Goal: Find contact information: Find contact information

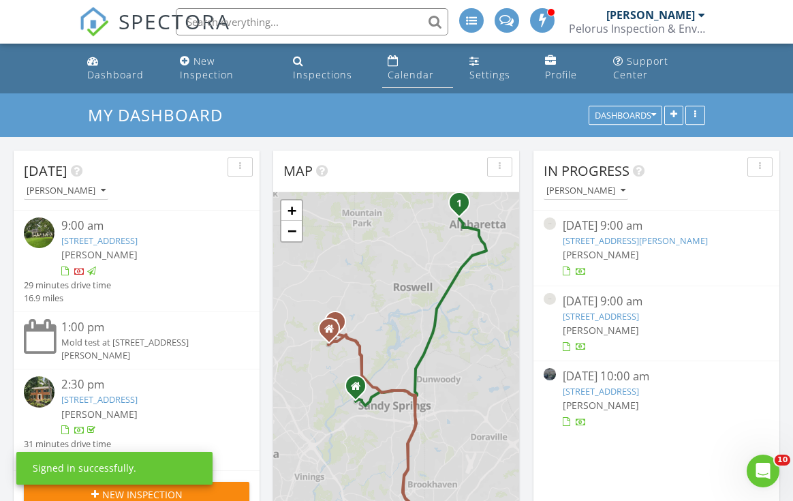
click at [403, 68] on div "Calendar" at bounding box center [411, 74] width 46 height 13
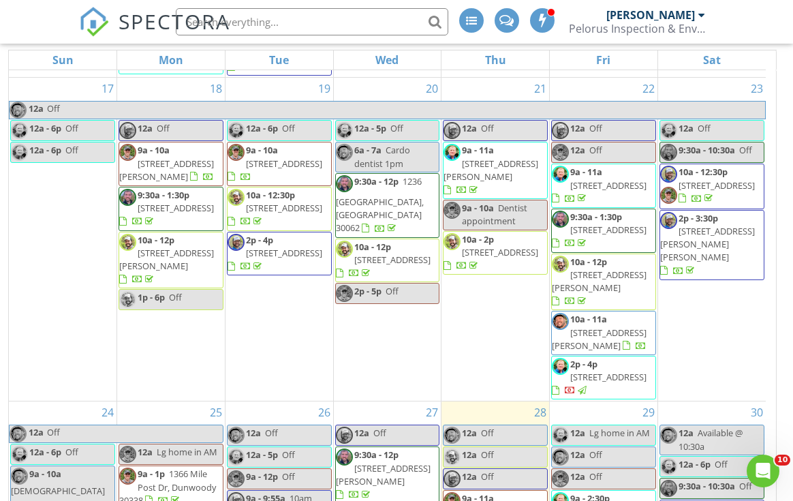
scroll to position [1181, 0]
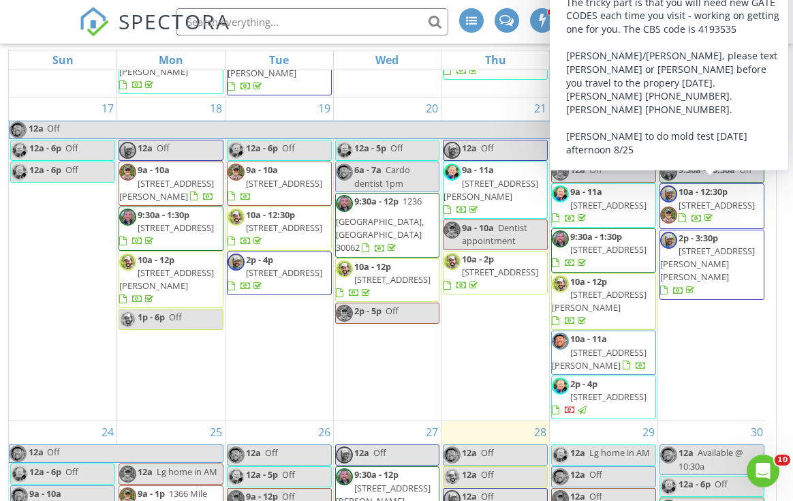
click at [706, 190] on span "10a - 12:30p [STREET_ADDRESS]" at bounding box center [712, 205] width 104 height 41
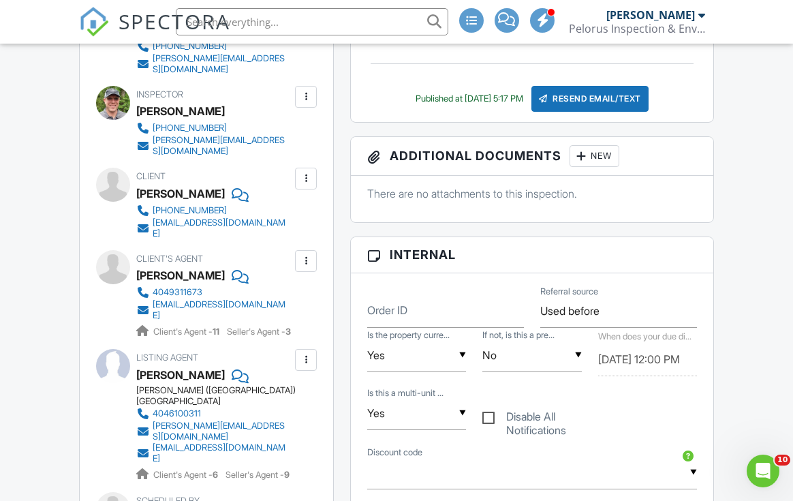
scroll to position [499, 0]
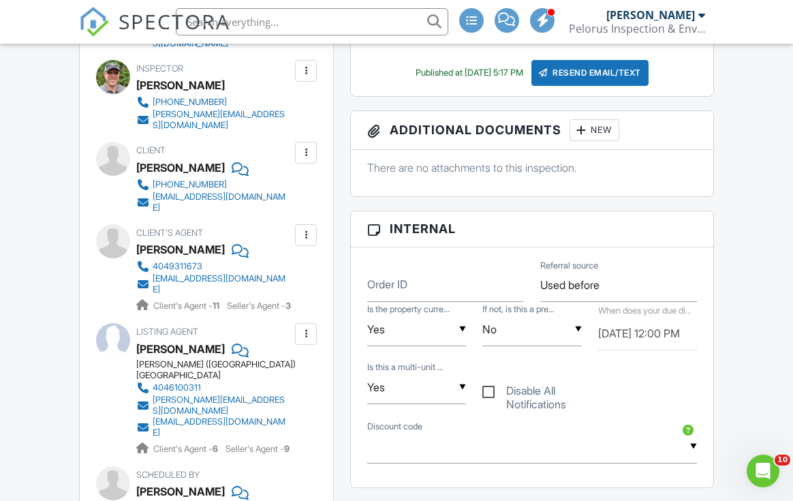
drag, startPoint x: 795, startPoint y: 43, endPoint x: 809, endPoint y: 116, distance: 74.9
drag, startPoint x: 253, startPoint y: 195, endPoint x: 153, endPoint y: 193, distance: 100.8
click at [153, 193] on div "832-472-0288 rymcwhirter@gmail.com" at bounding box center [219, 195] width 166 height 35
copy div "[EMAIL_ADDRESS][DOMAIN_NAME]"
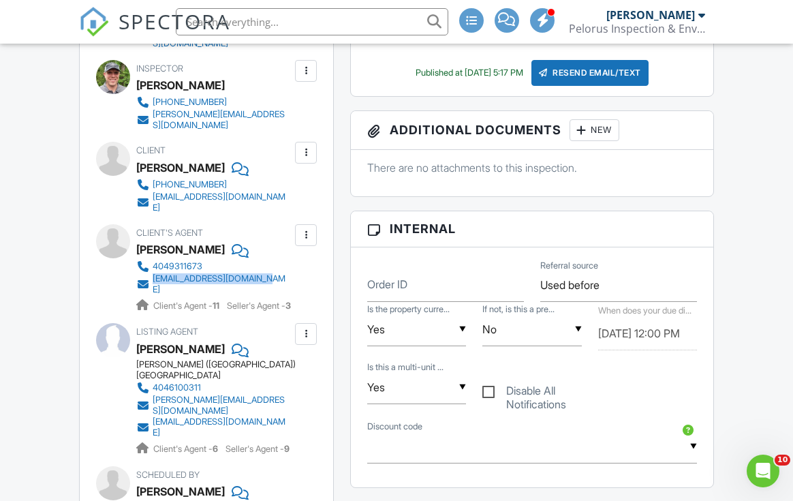
drag, startPoint x: 295, startPoint y: 270, endPoint x: 153, endPoint y: 268, distance: 141.7
click at [153, 268] on div "4049311673 ciacummings@ansleyre.com Client's Agent - 11 Seller's Agent - 3" at bounding box center [219, 286] width 166 height 52
copy div "[EMAIL_ADDRESS][DOMAIN_NAME]"
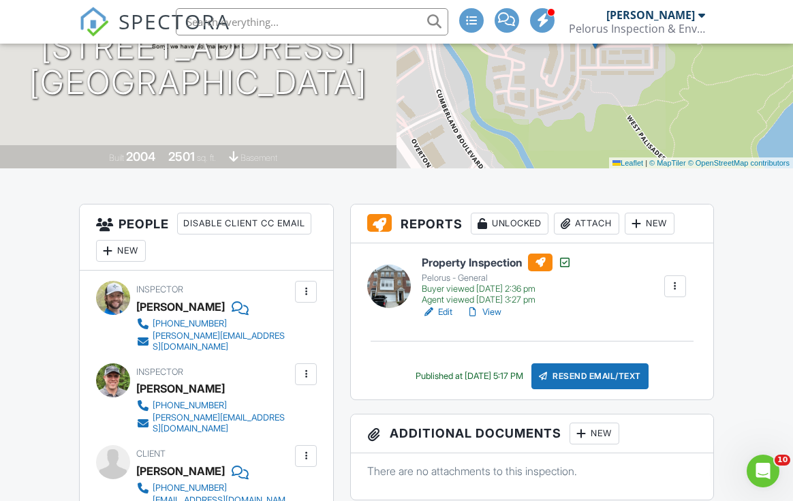
scroll to position [22, 0]
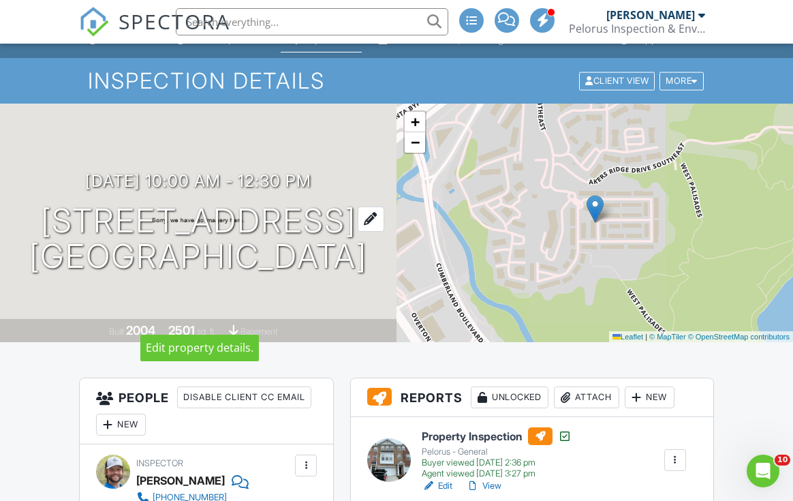
drag, startPoint x: 274, startPoint y: 305, endPoint x: 57, endPoint y: 210, distance: 236.8
click at [57, 210] on h1 "3511 Chattahoochee Summit Ln SE Atlanta, GA 30339" at bounding box center [198, 239] width 338 height 72
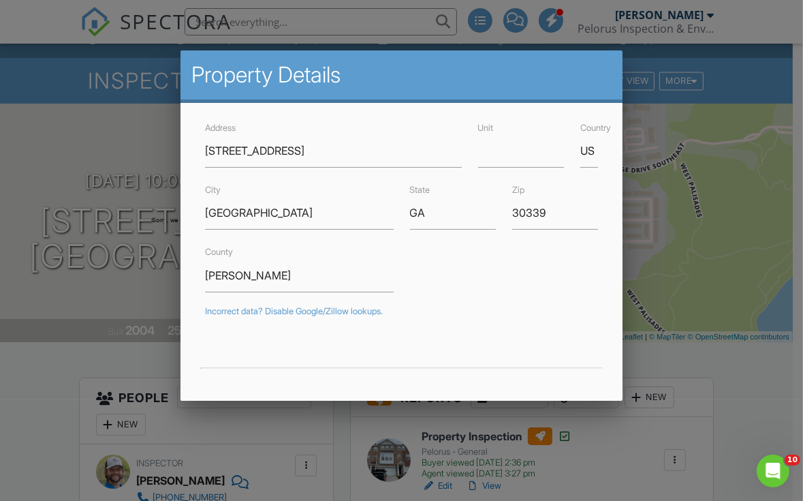
drag, startPoint x: 133, startPoint y: 245, endPoint x: 130, endPoint y: 232, distance: 13.9
click at [130, 232] on div at bounding box center [401, 245] width 803 height 626
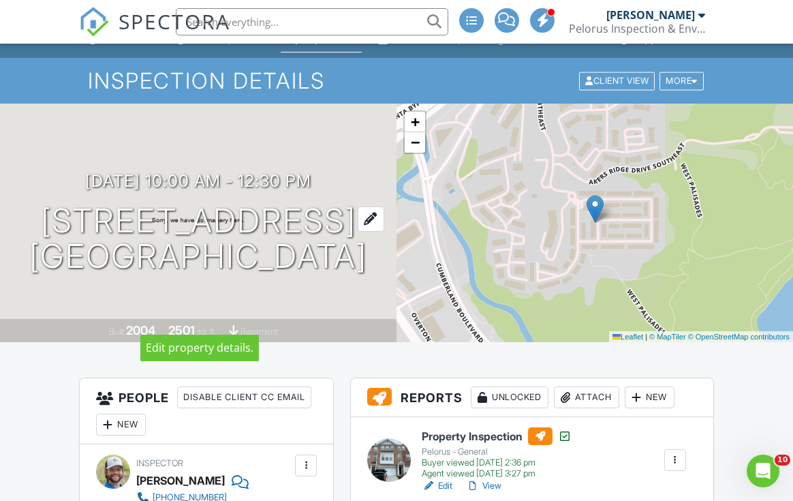
drag, startPoint x: 164, startPoint y: 197, endPoint x: 356, endPoint y: 319, distance: 227.0
click at [356, 275] on h1 "3511 Chattahoochee Summit Ln SE Atlanta, GA 30339" at bounding box center [198, 239] width 338 height 72
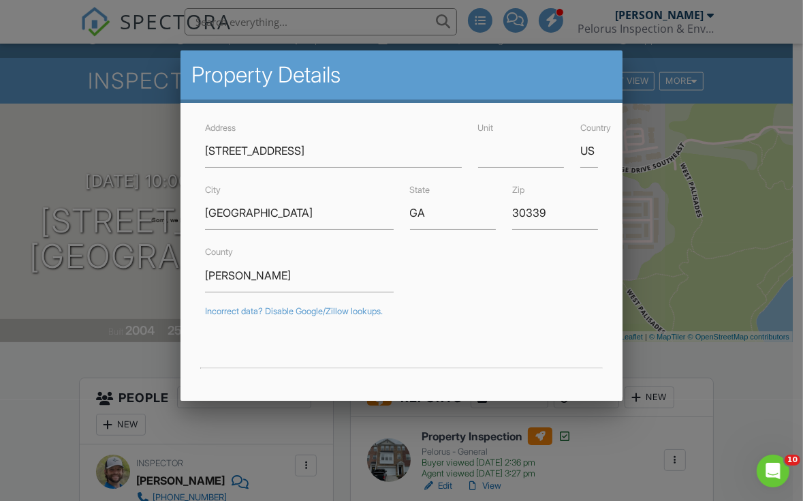
click at [770, 187] on div at bounding box center [401, 245] width 803 height 626
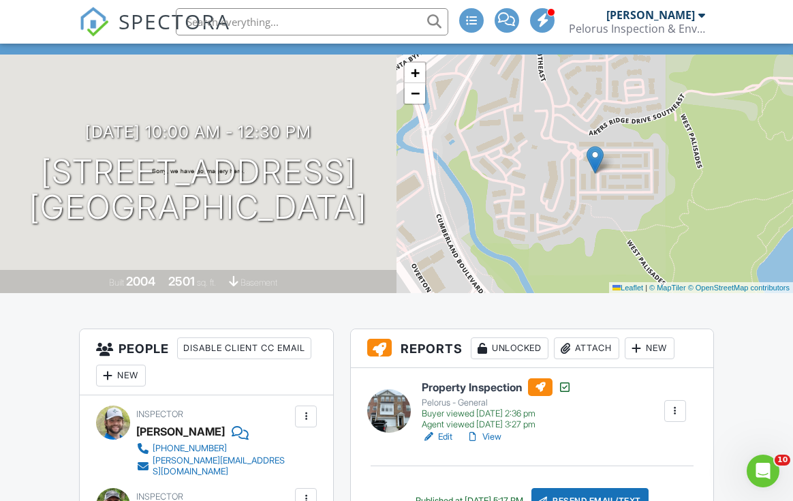
scroll to position [0, 0]
